Goal: Find specific page/section: Find specific page/section

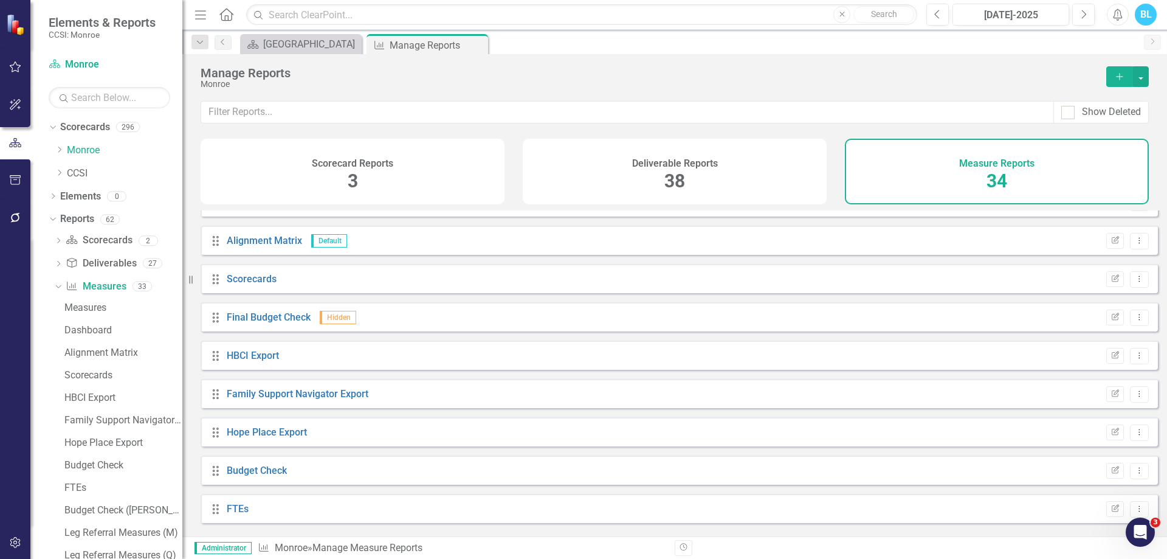
scroll to position [61, 0]
click at [55, 266] on icon "Dropdown" at bounding box center [58, 264] width 9 height 7
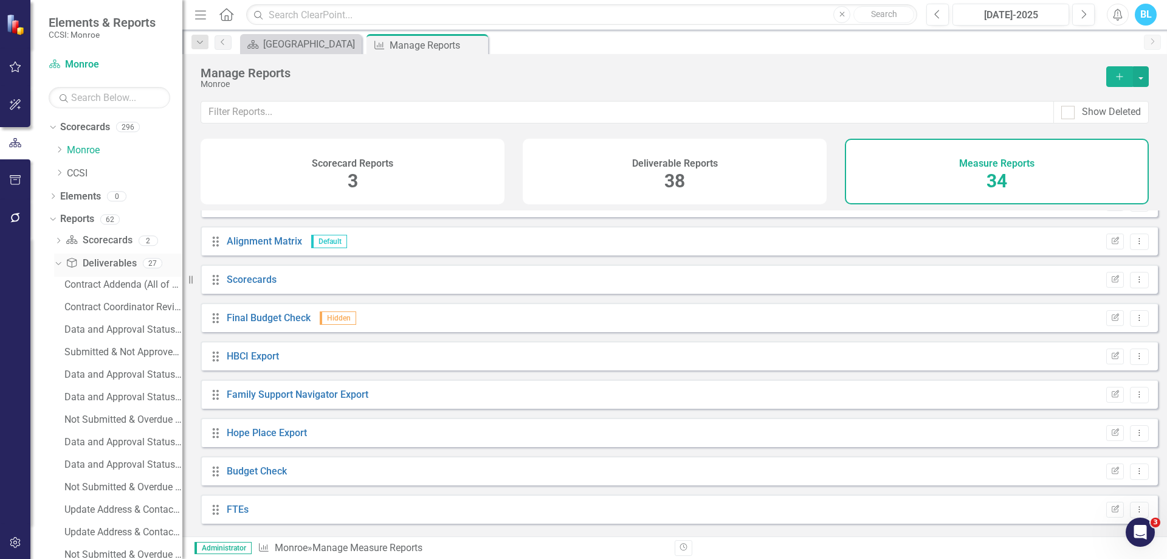
click at [91, 264] on link "Deliverable Deliverables" at bounding box center [101, 263] width 71 height 14
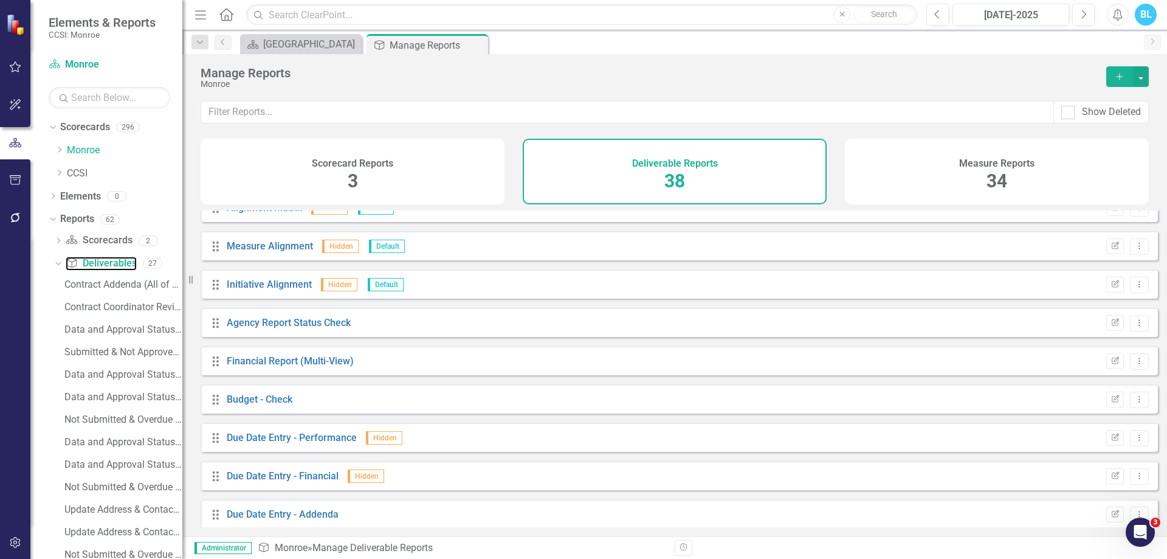
scroll to position [1052, 0]
click at [258, 402] on link "Budget - Check" at bounding box center [260, 399] width 66 height 12
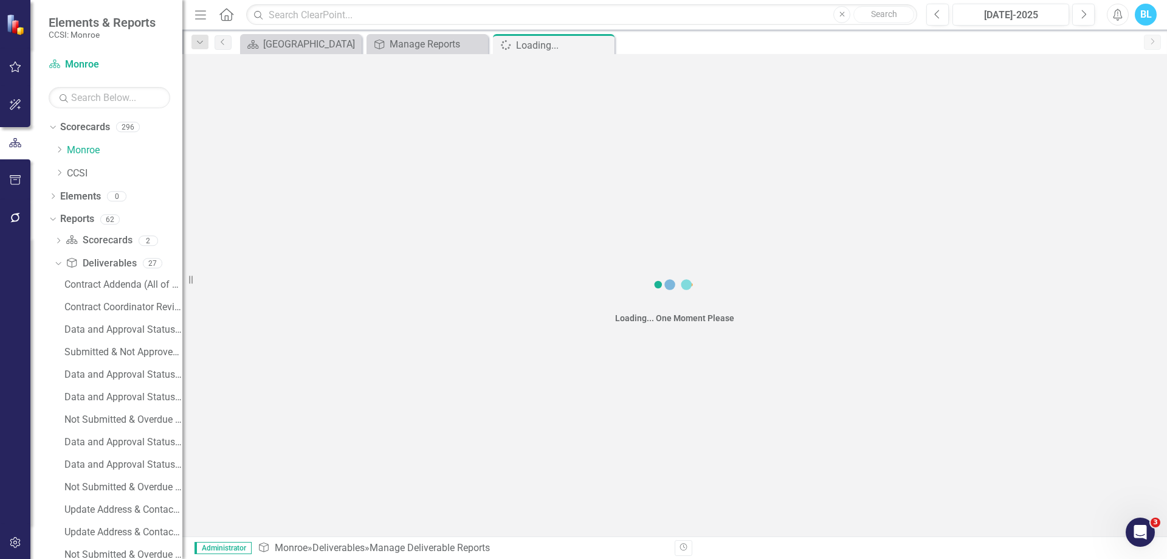
scroll to position [253, 0]
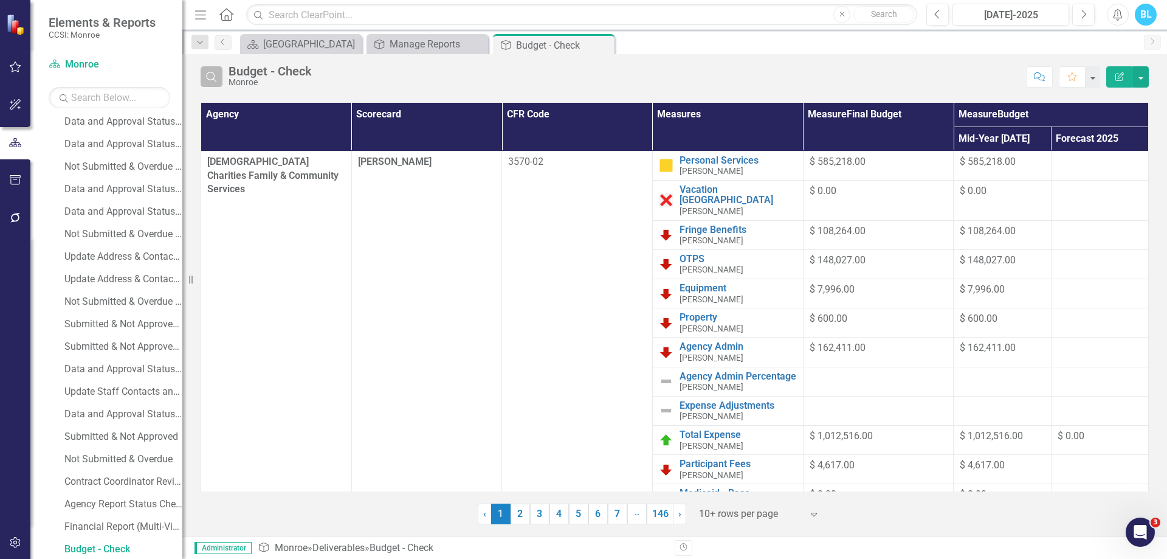
click at [220, 69] on button "Search" at bounding box center [212, 76] width 22 height 21
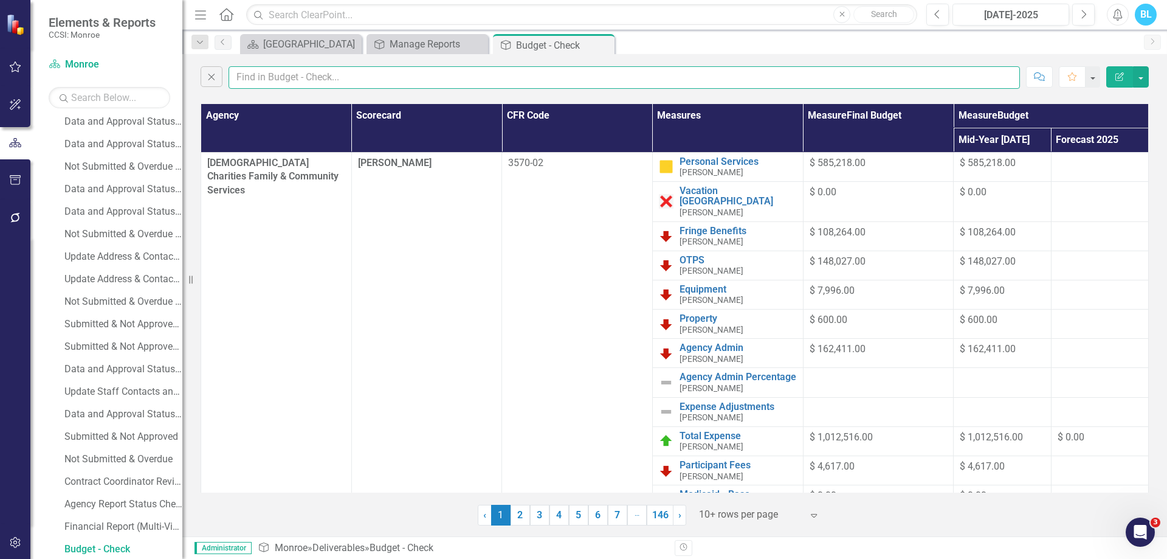
click at [281, 78] on input "text" at bounding box center [624, 77] width 791 height 22
type input "[DEMOGRAPHIC_DATA]"
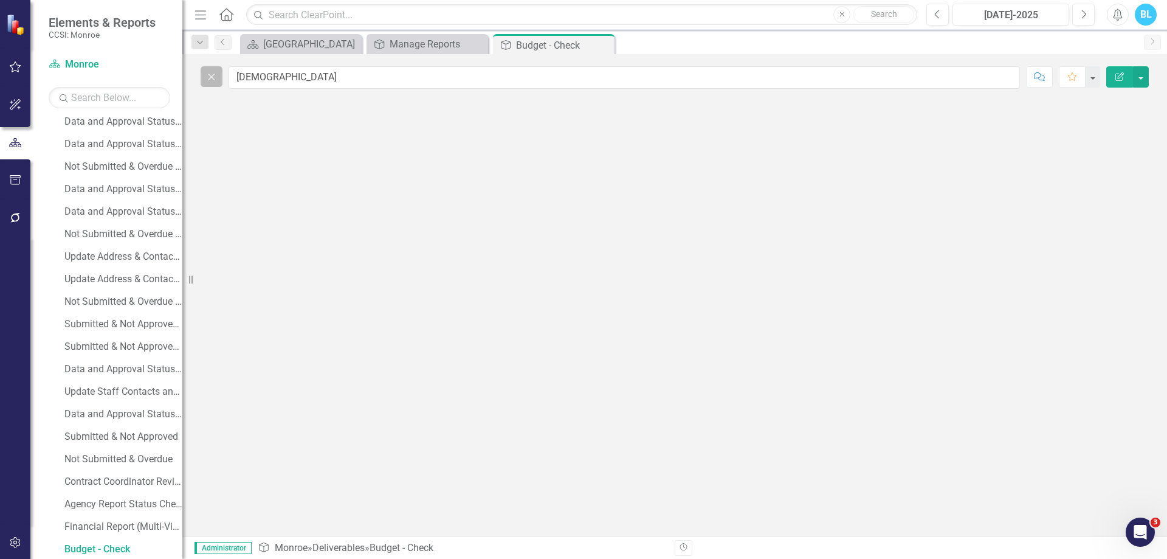
click at [210, 78] on icon "button" at bounding box center [211, 77] width 7 height 7
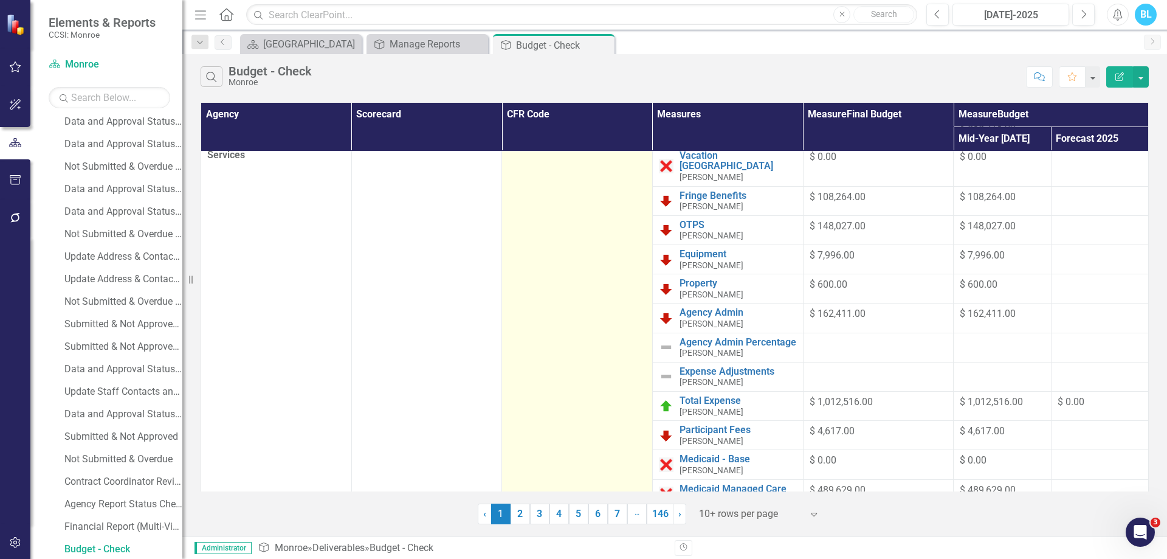
scroll to position [0, 0]
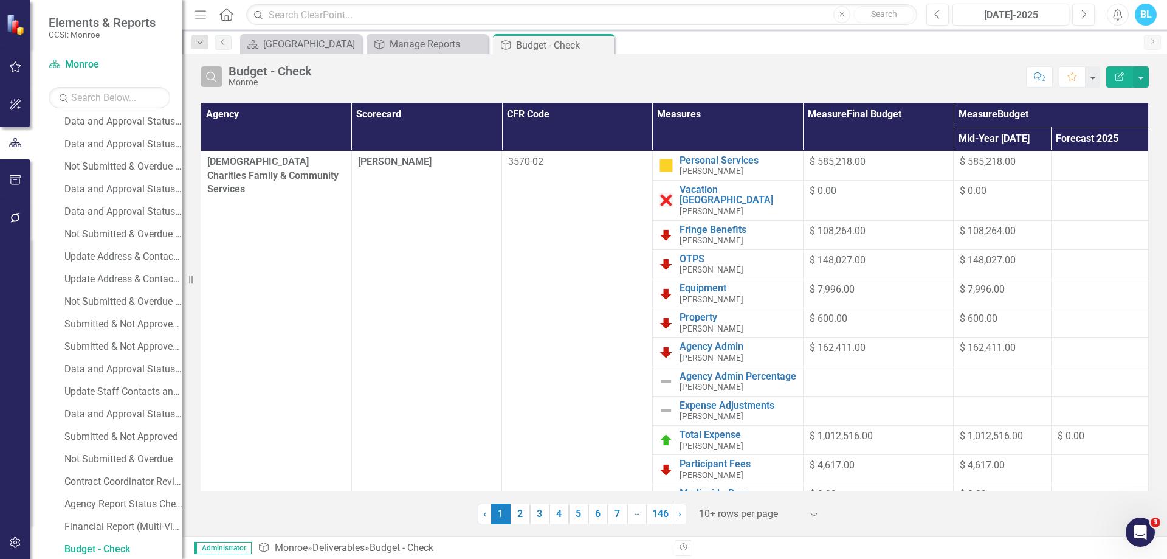
click at [208, 81] on icon "Search" at bounding box center [211, 76] width 13 height 11
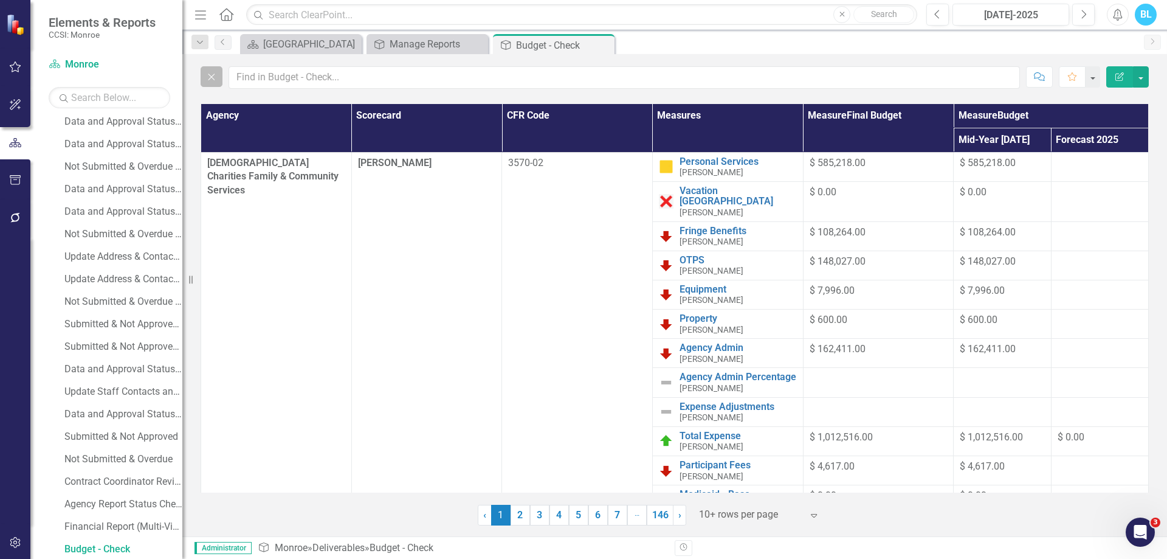
click at [211, 81] on icon "Close" at bounding box center [211, 76] width 13 height 11
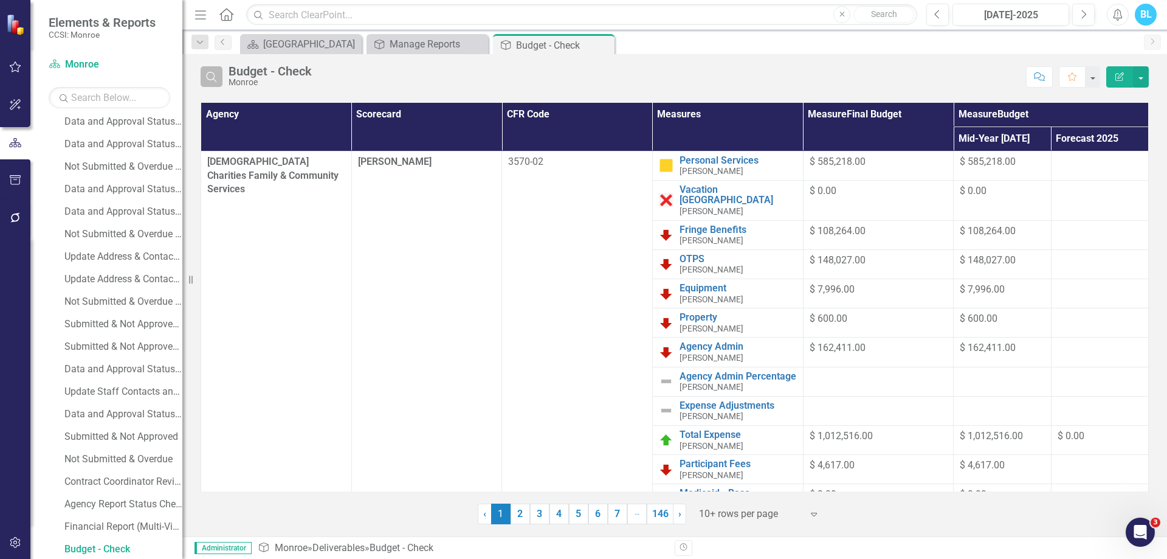
click at [205, 75] on icon "Search" at bounding box center [211, 76] width 13 height 11
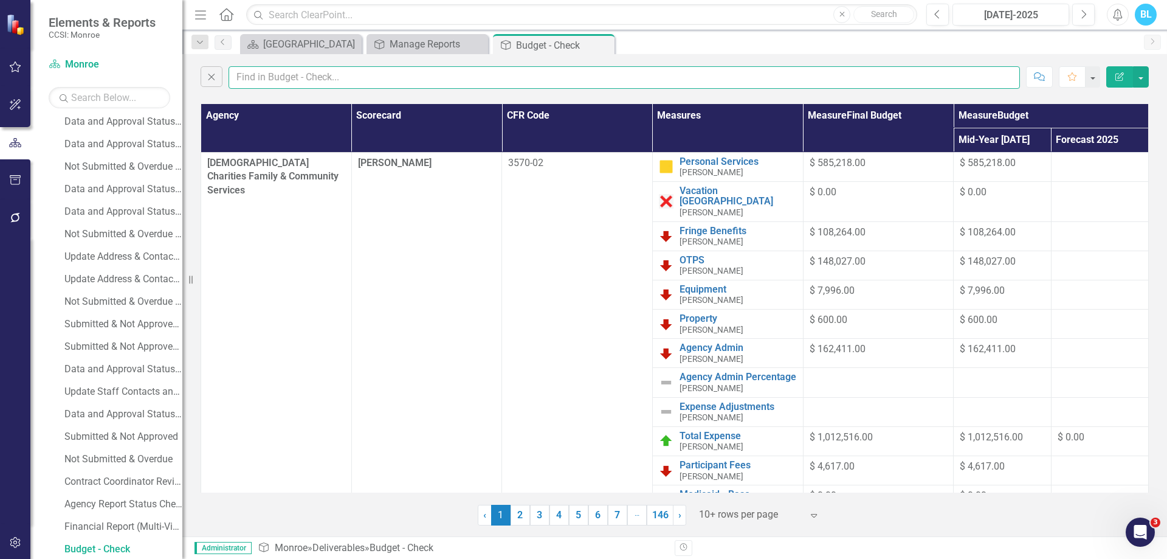
click at [283, 80] on input "text" at bounding box center [624, 77] width 791 height 22
type input "compeer"
